Goal: Browse casually

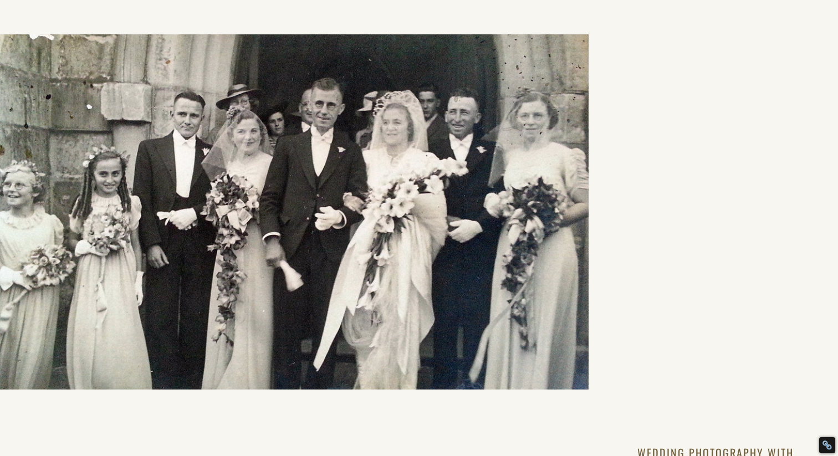
click at [522, 144] on div at bounding box center [294, 211] width 589 height 355
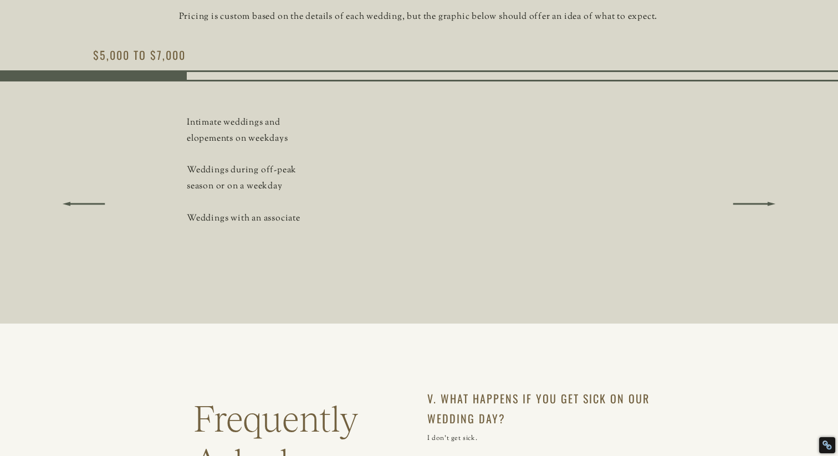
scroll to position [5669, 0]
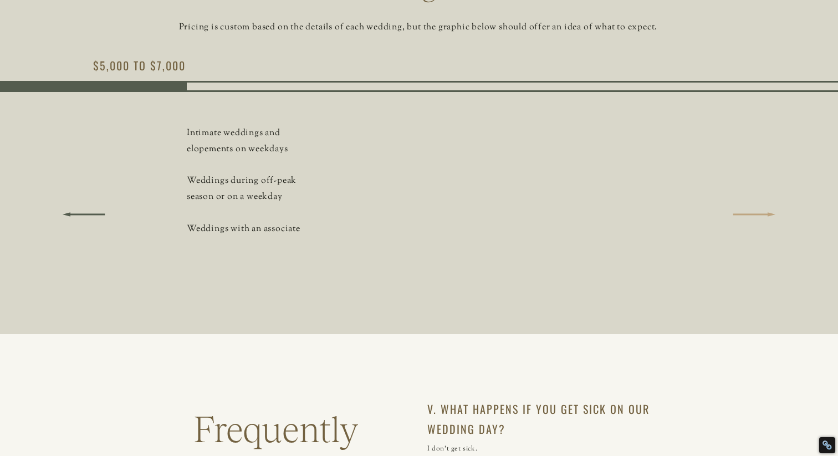
click at [761, 216] on icon at bounding box center [754, 214] width 142 height 55
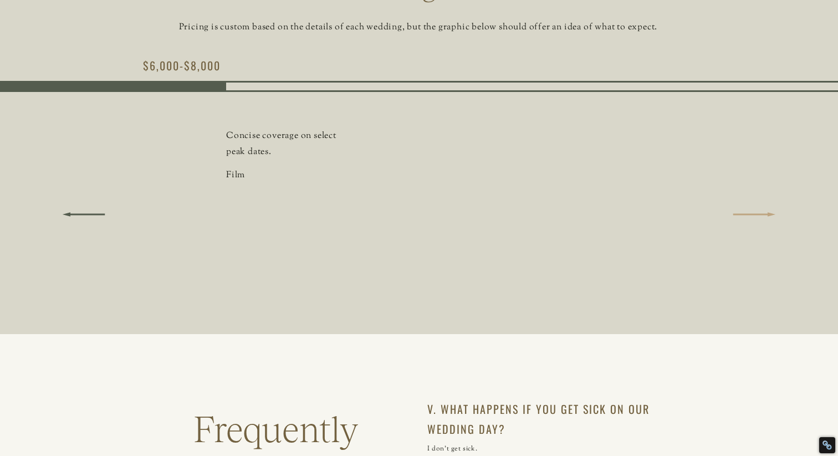
click at [761, 216] on icon at bounding box center [754, 214] width 142 height 55
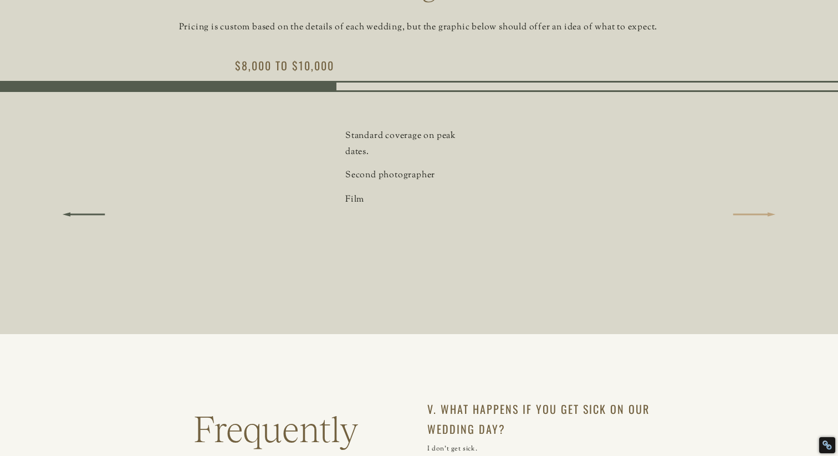
click at [761, 216] on icon at bounding box center [754, 214] width 142 height 55
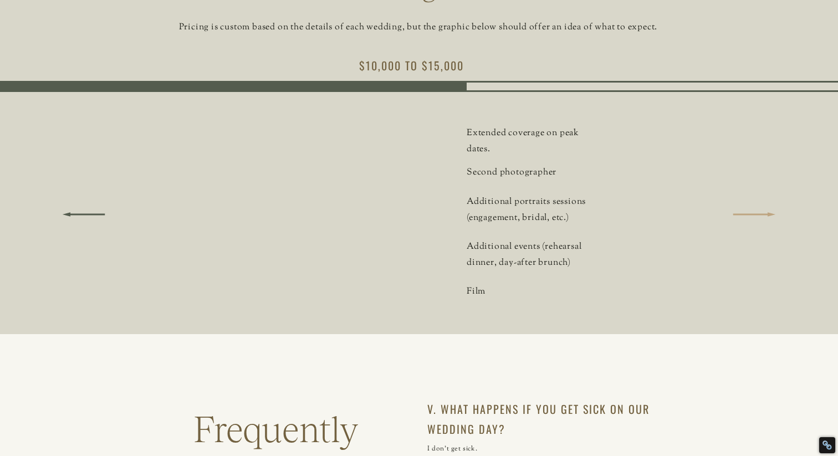
click at [761, 216] on icon at bounding box center [754, 214] width 142 height 55
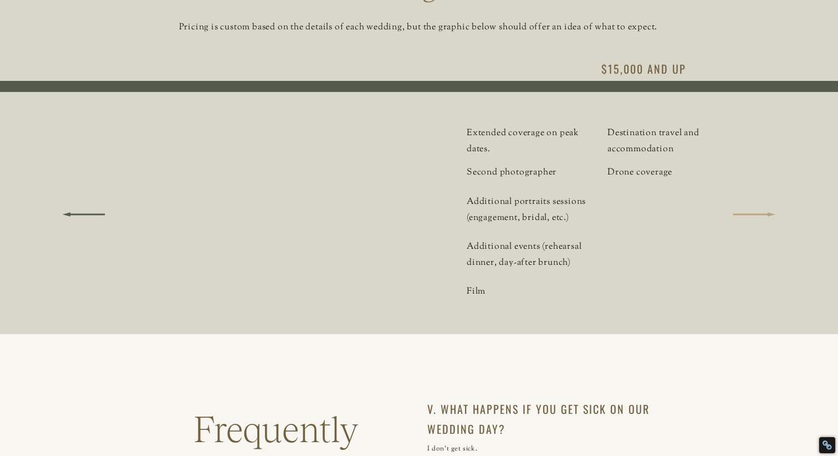
click at [761, 216] on icon at bounding box center [754, 214] width 142 height 55
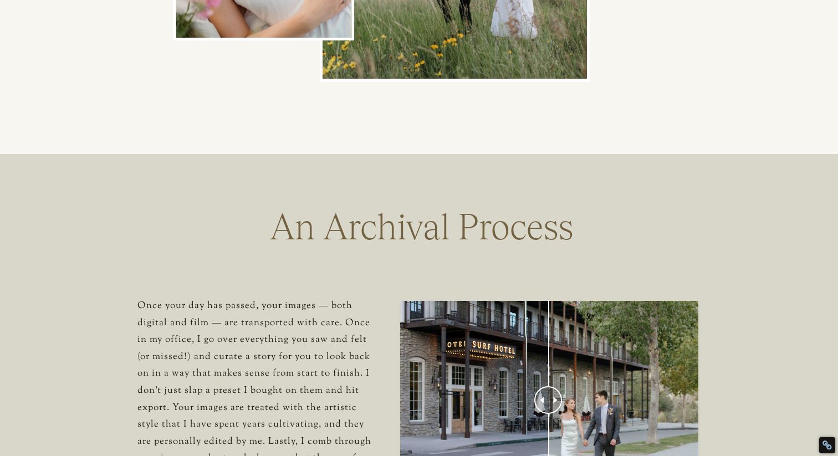
scroll to position [3947, 0]
